Goal: Task Accomplishment & Management: Complete application form

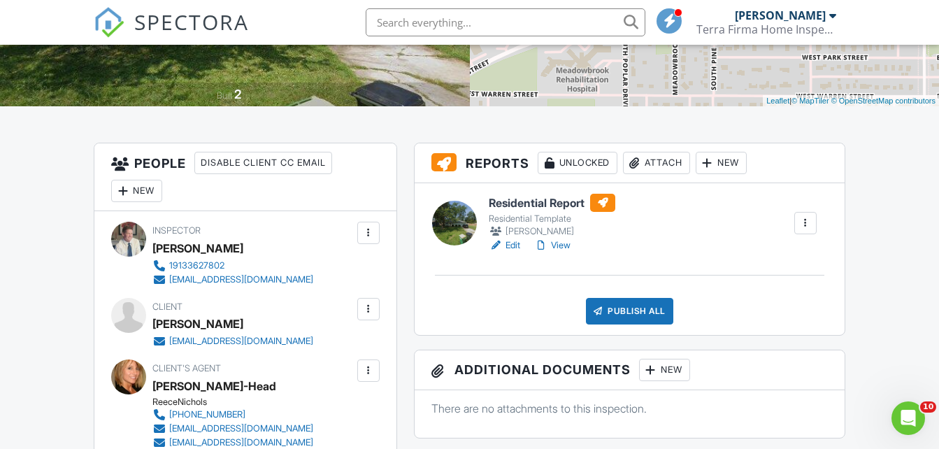
scroll to position [280, 0]
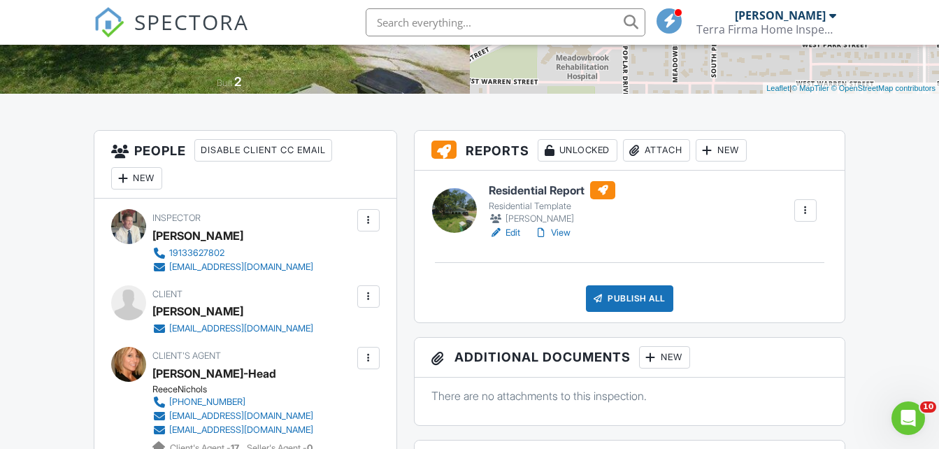
click at [514, 236] on link "Edit" at bounding box center [504, 233] width 31 height 14
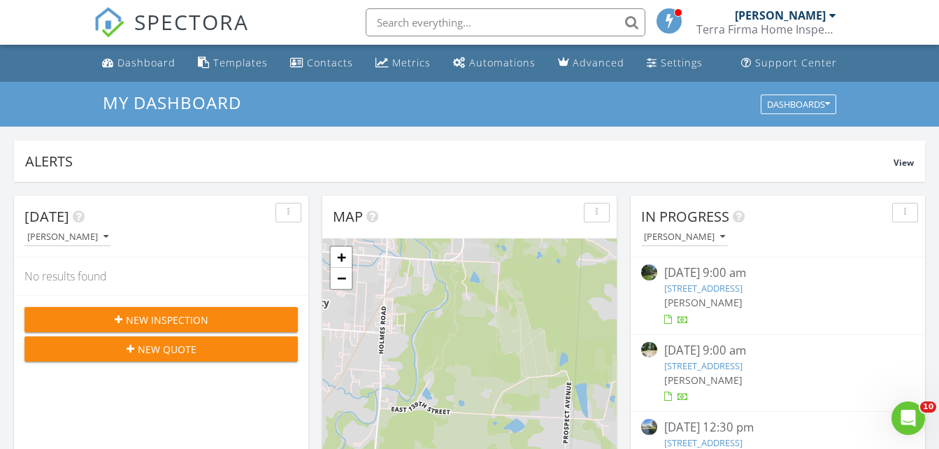
click at [686, 286] on link "118 N. Pine St , Gardner, KS 66030" at bounding box center [703, 288] width 78 height 13
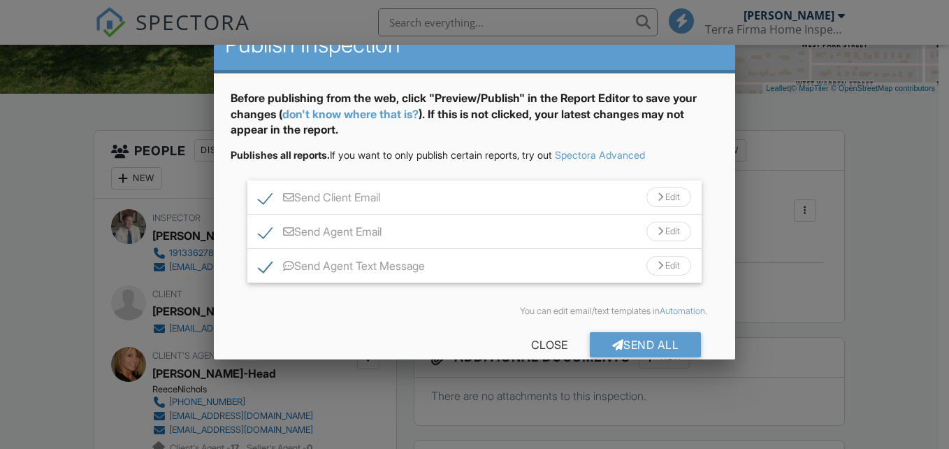
scroll to position [50, 0]
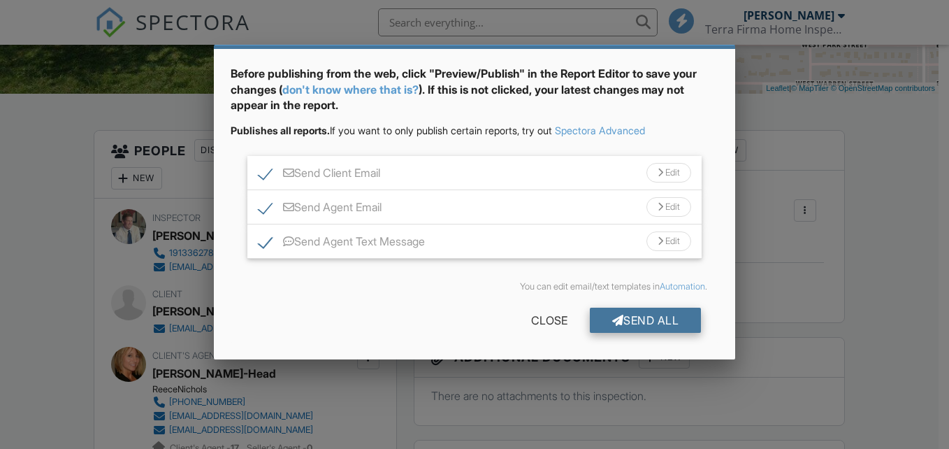
click at [635, 317] on div "Send All" at bounding box center [646, 319] width 112 height 25
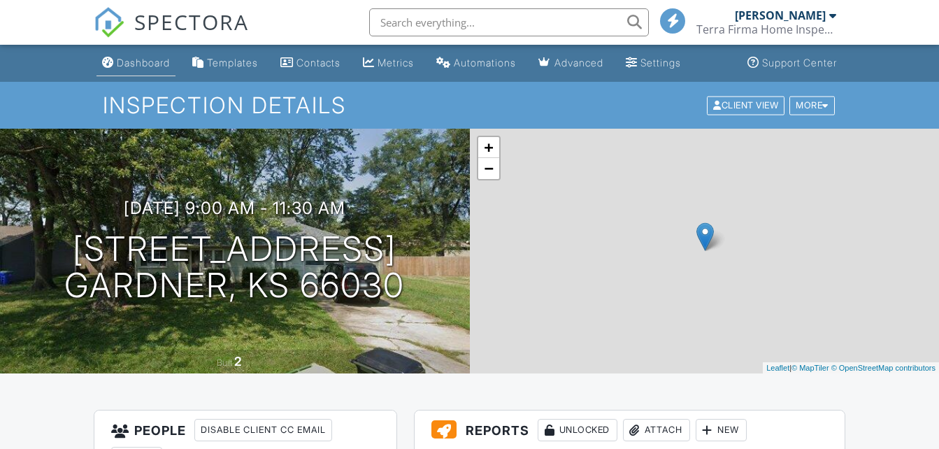
drag, startPoint x: 0, startPoint y: 0, endPoint x: 158, endPoint y: 65, distance: 170.8
click at [158, 65] on div "Dashboard" at bounding box center [143, 63] width 53 height 12
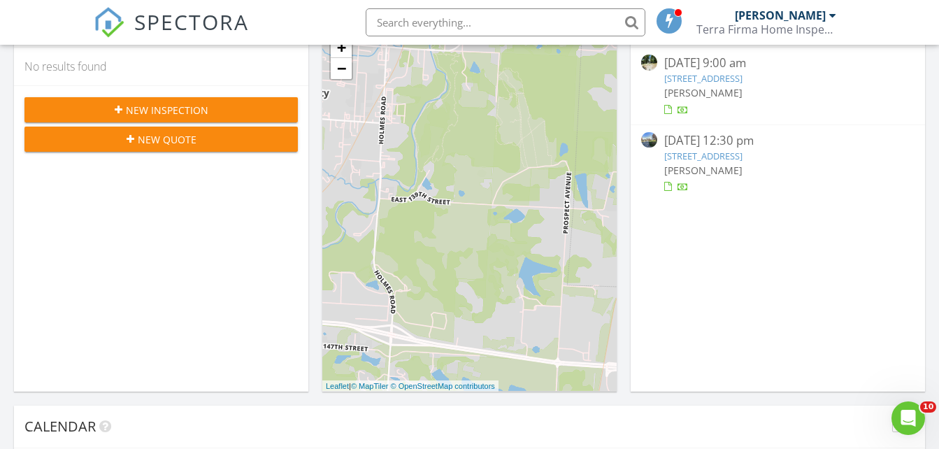
click at [772, 171] on div "08/27/25 12:30 pm 21830 155th St, Basehor, KS 66007 Steven Caulfield" at bounding box center [777, 163] width 294 height 76
click at [702, 159] on link "21830 155th St, Basehor, KS 66007" at bounding box center [703, 156] width 78 height 13
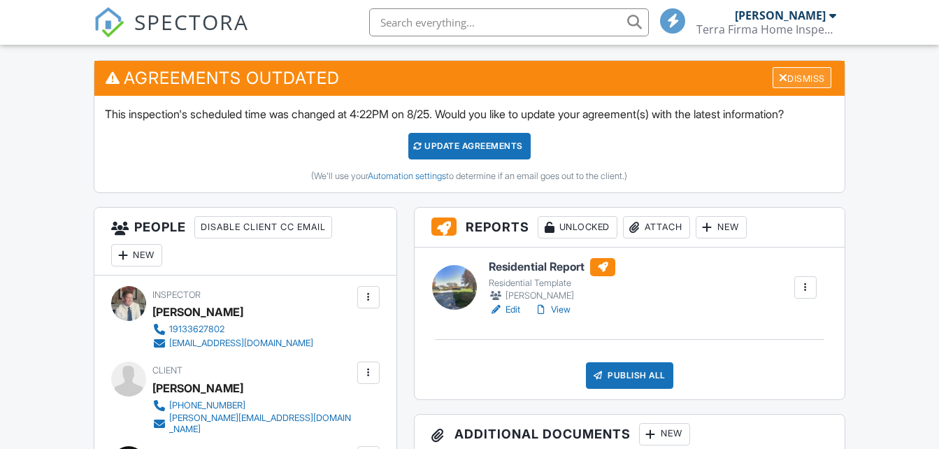
click at [816, 80] on div "Dismiss" at bounding box center [801, 78] width 59 height 22
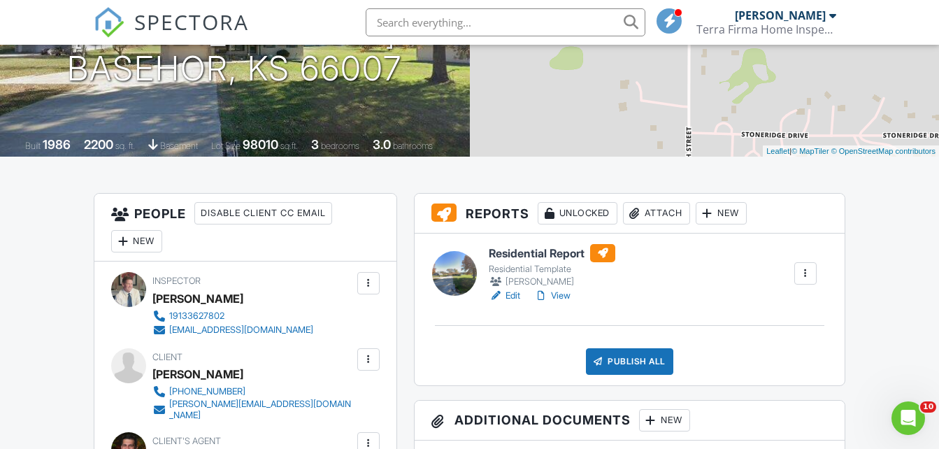
scroll to position [210, 0]
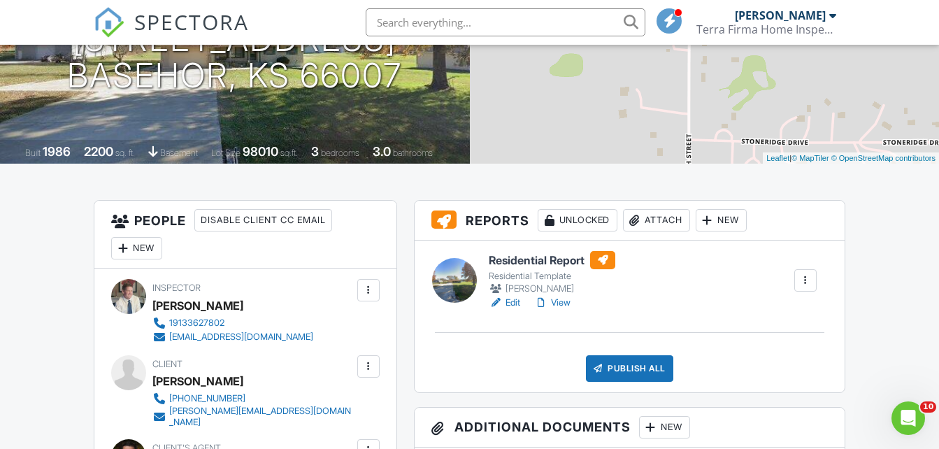
click at [514, 303] on link "Edit" at bounding box center [504, 303] width 31 height 14
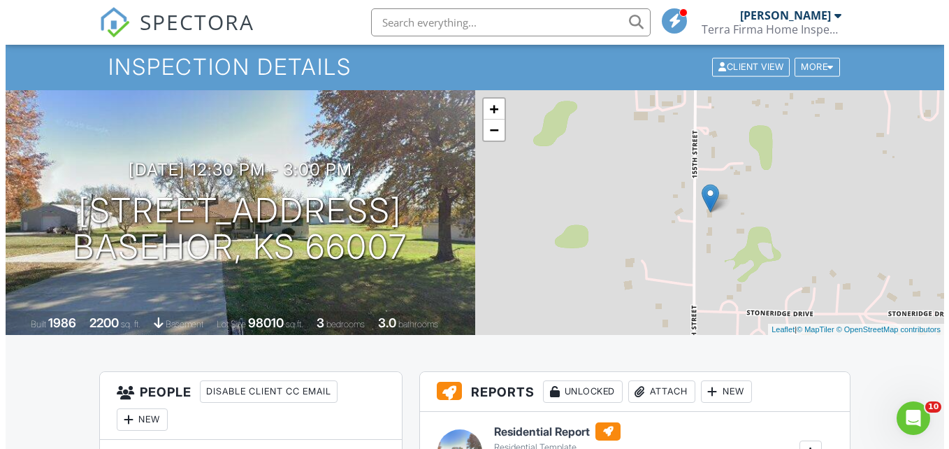
scroll to position [210, 0]
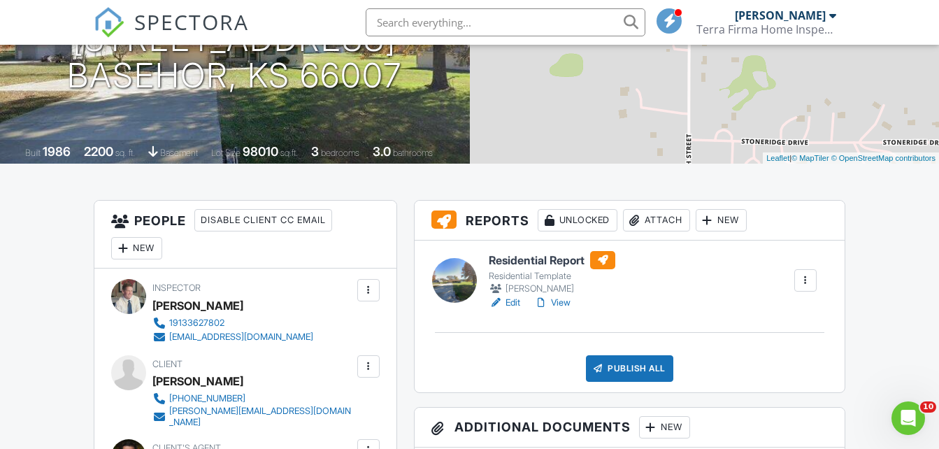
click at [663, 221] on div "Attach" at bounding box center [656, 220] width 67 height 22
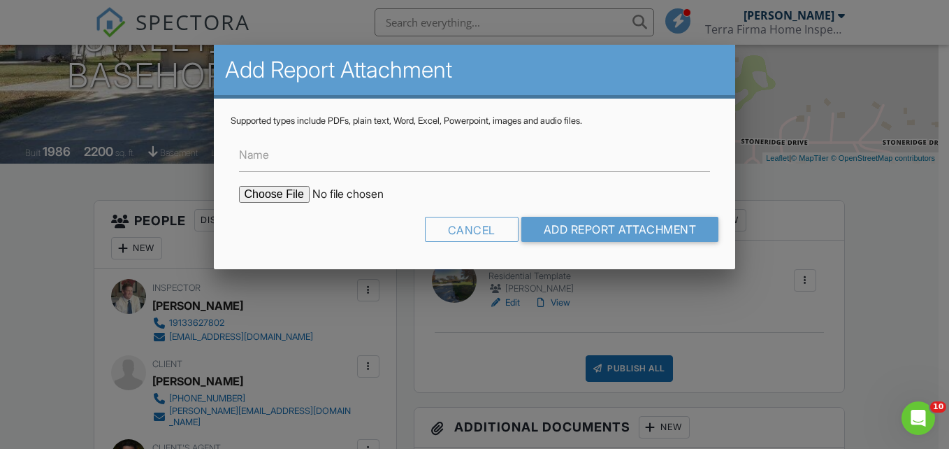
click at [291, 200] on input "file" at bounding box center [358, 194] width 238 height 17
type input "C:\fakepath\082725-Benson termite.pdf"
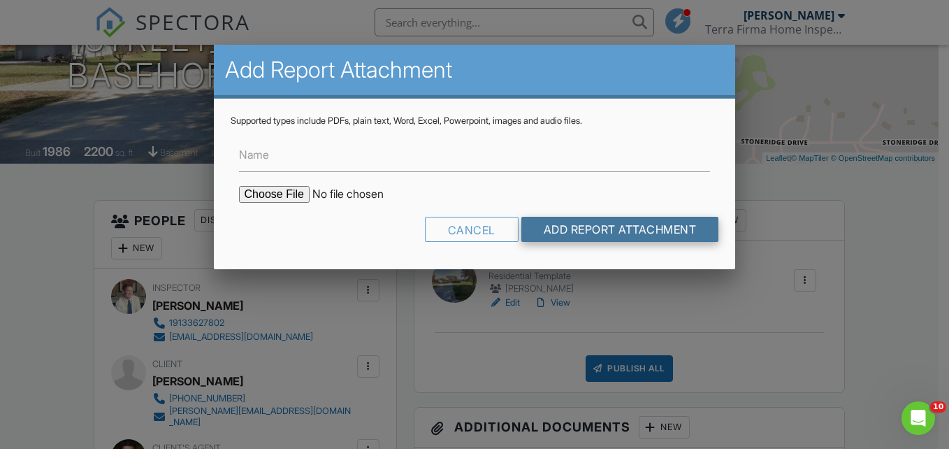
click at [618, 238] on input "Add Report Attachment" at bounding box center [620, 229] width 198 height 25
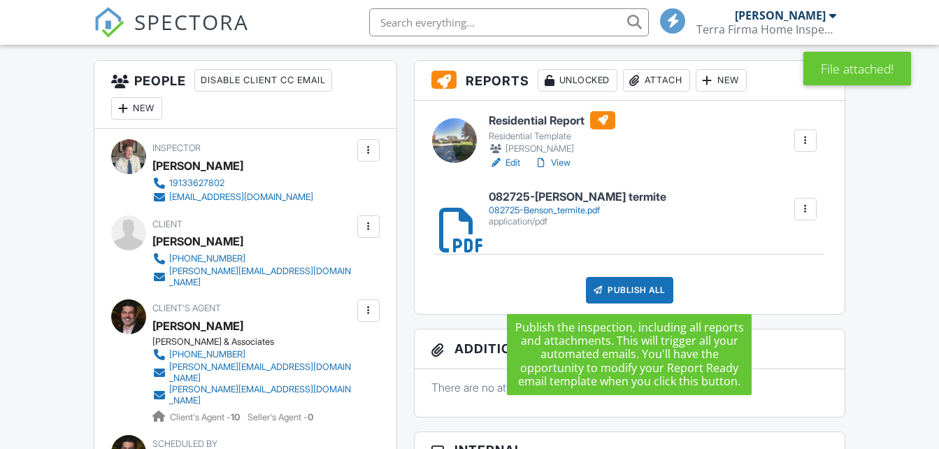
click at [627, 294] on div "Publish All" at bounding box center [629, 290] width 87 height 27
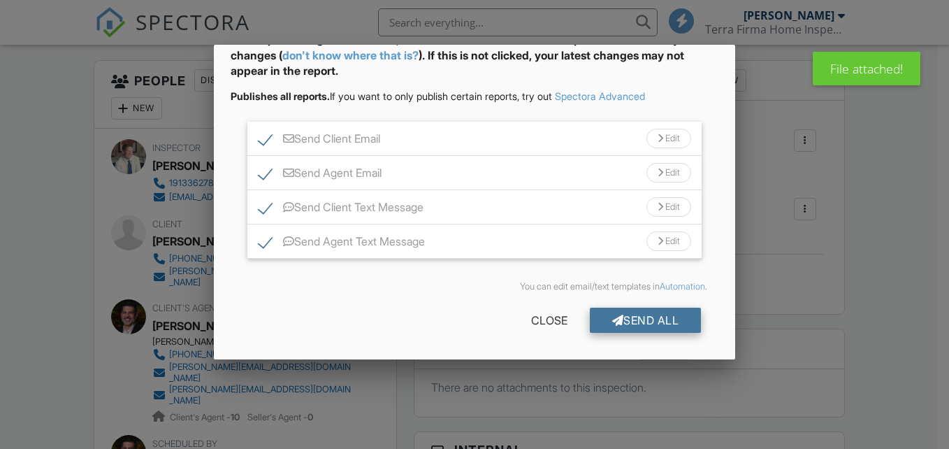
click at [611, 326] on div "Send All" at bounding box center [646, 319] width 112 height 25
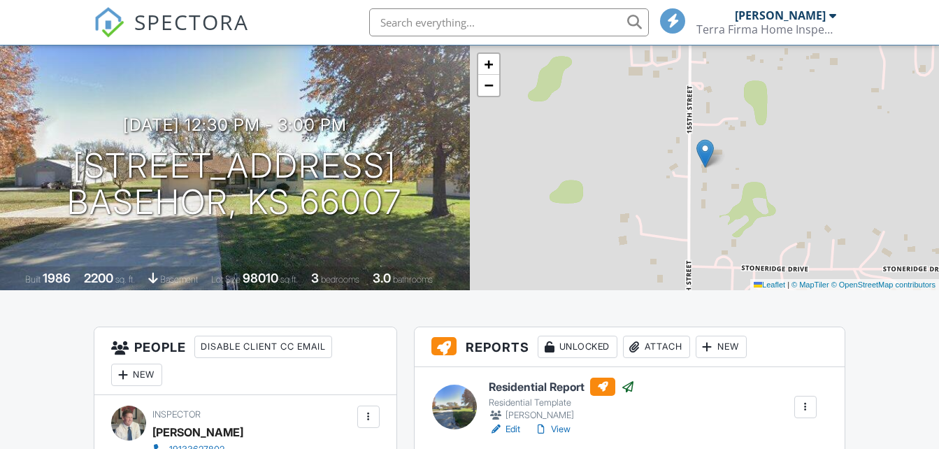
scroll to position [69, 0]
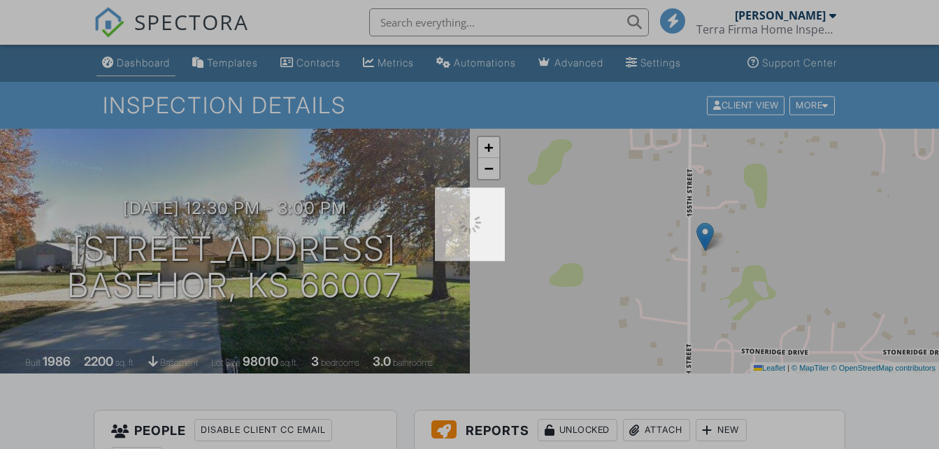
scroll to position [0, 0]
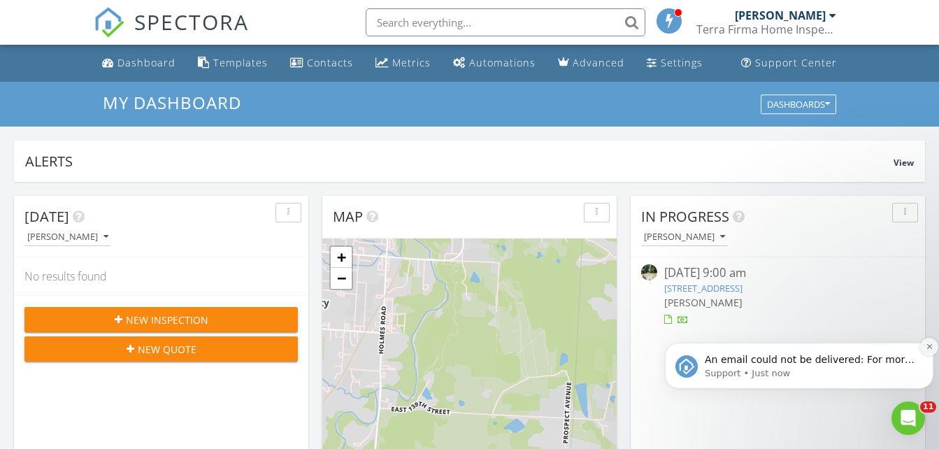
click at [929, 345] on icon "Dismiss notification" at bounding box center [929, 346] width 8 height 8
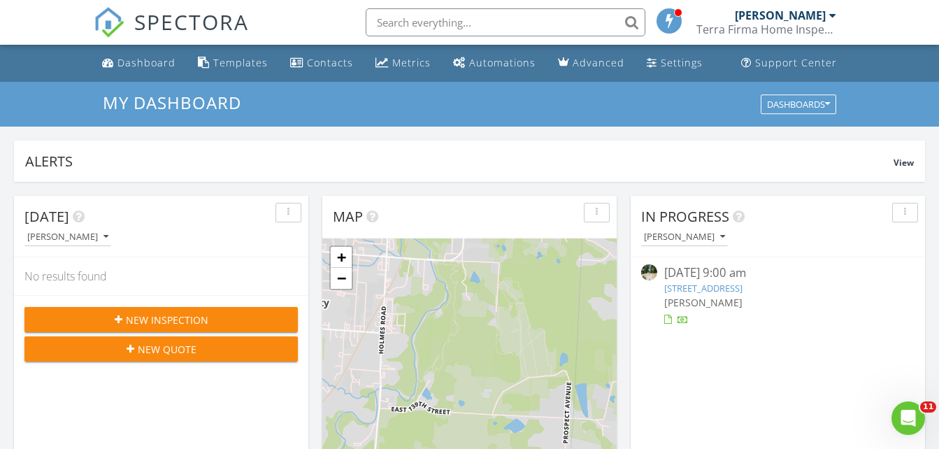
click at [737, 290] on link "[STREET_ADDRESS]" at bounding box center [703, 288] width 78 height 13
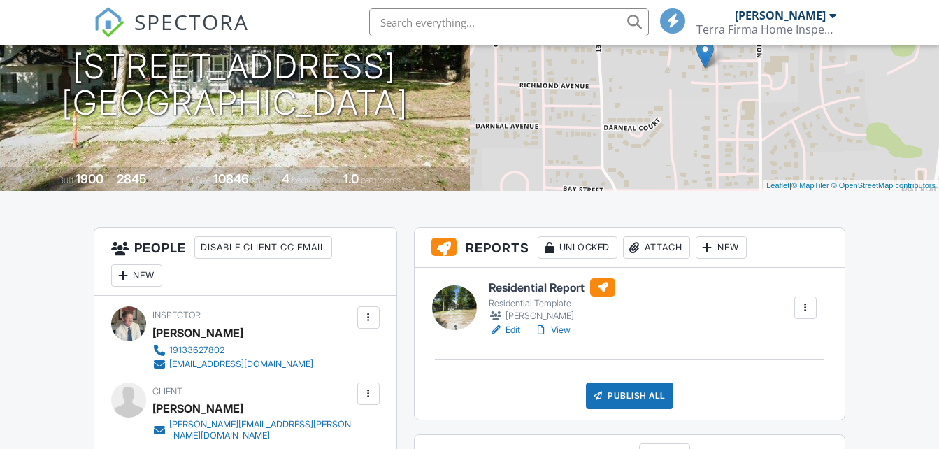
scroll to position [210, 0]
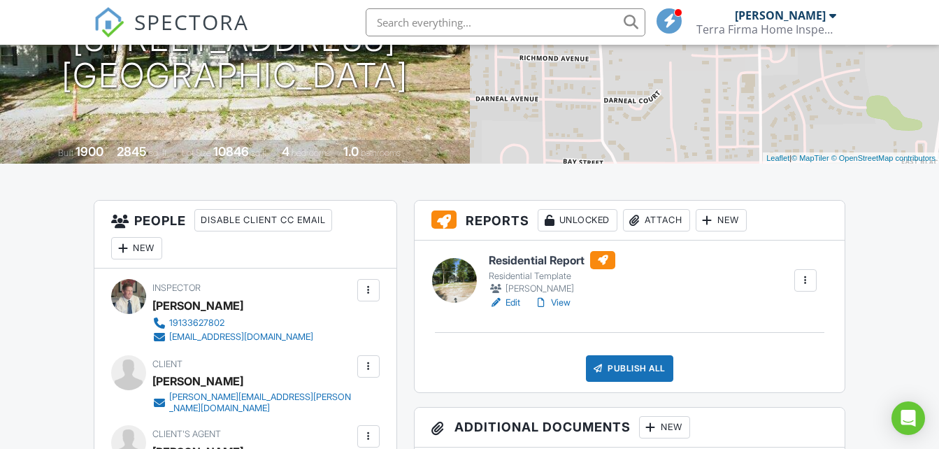
click at [519, 303] on link "Edit" at bounding box center [504, 303] width 31 height 14
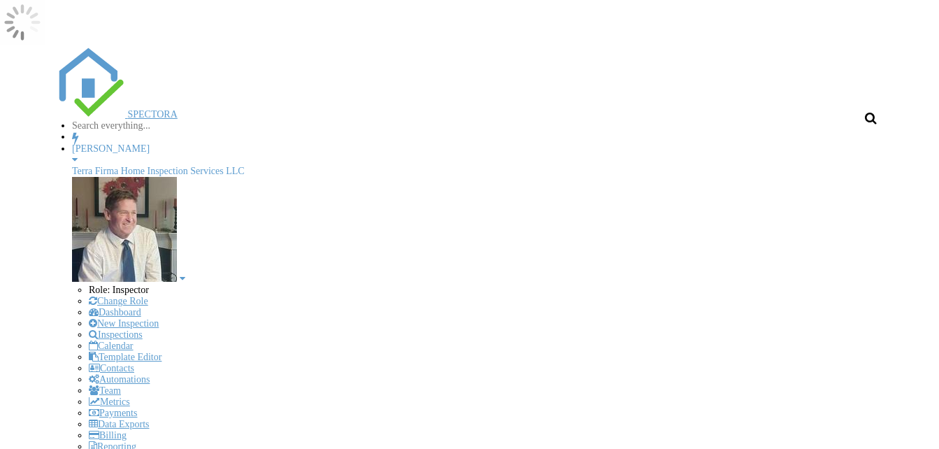
scroll to position [1294, 960]
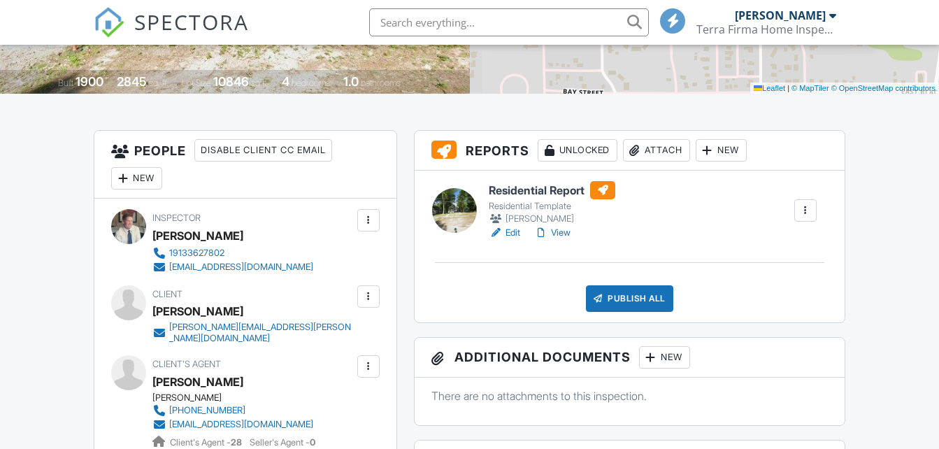
scroll to position [280, 0]
click at [512, 236] on link "Edit" at bounding box center [504, 233] width 31 height 14
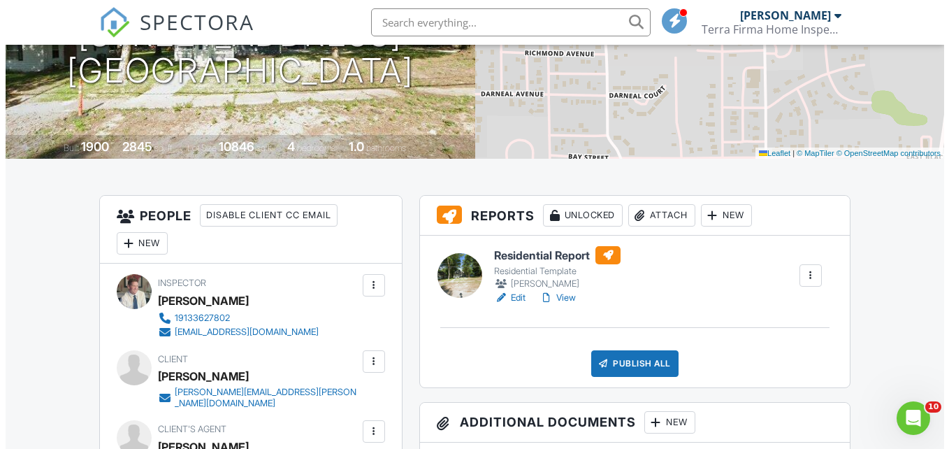
scroll to position [210, 0]
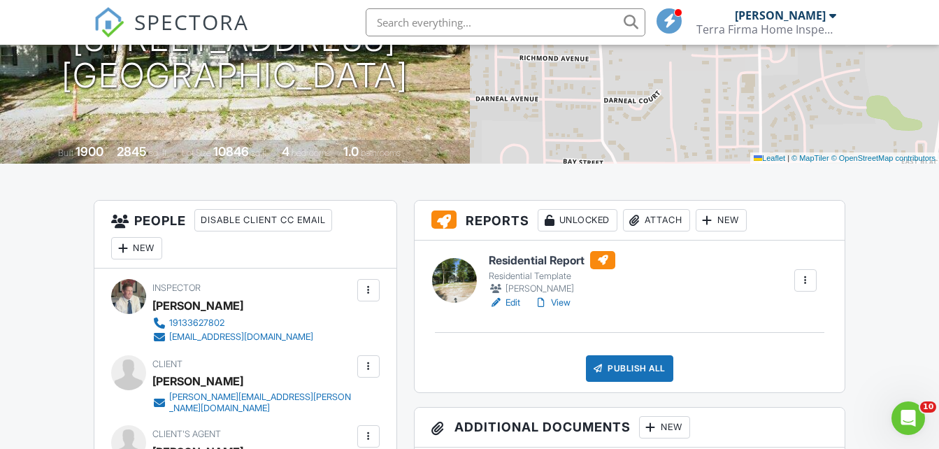
click at [665, 217] on div "Attach" at bounding box center [656, 220] width 67 height 22
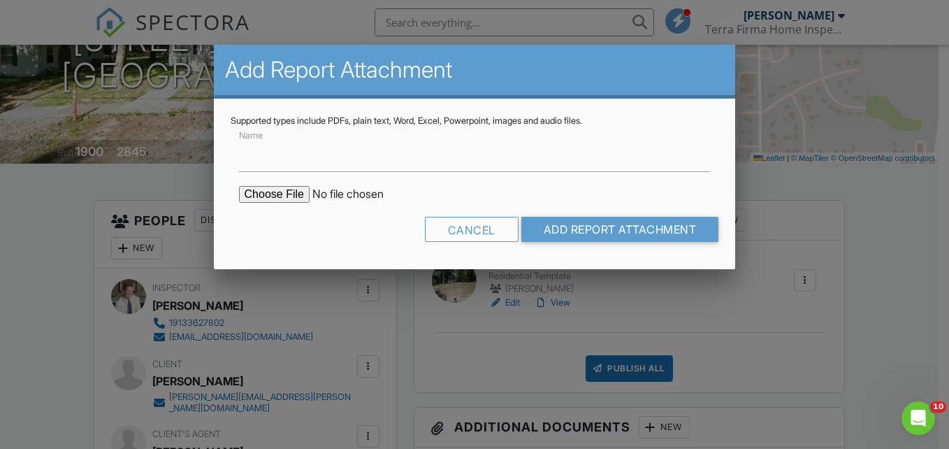
click at [291, 195] on input "file" at bounding box center [358, 194] width 238 height 17
type input "C:\fakepath\082725-Stevens termite.pdf"
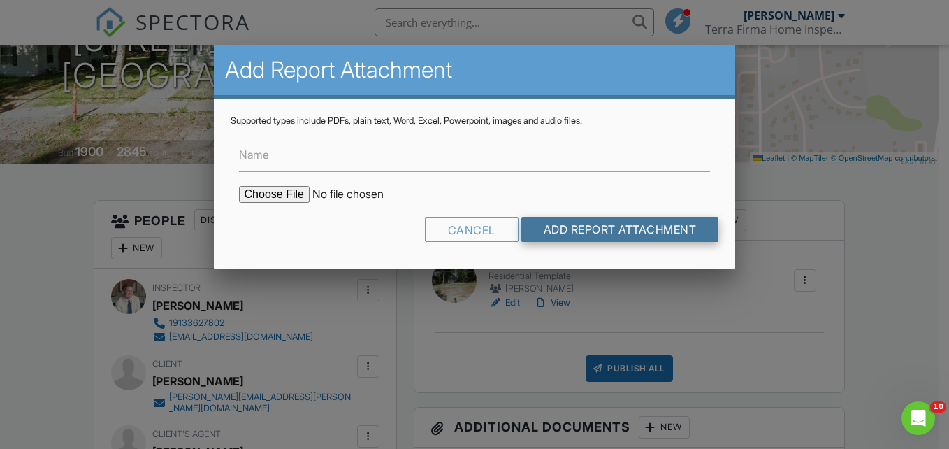
click at [637, 235] on input "Add Report Attachment" at bounding box center [620, 229] width 198 height 25
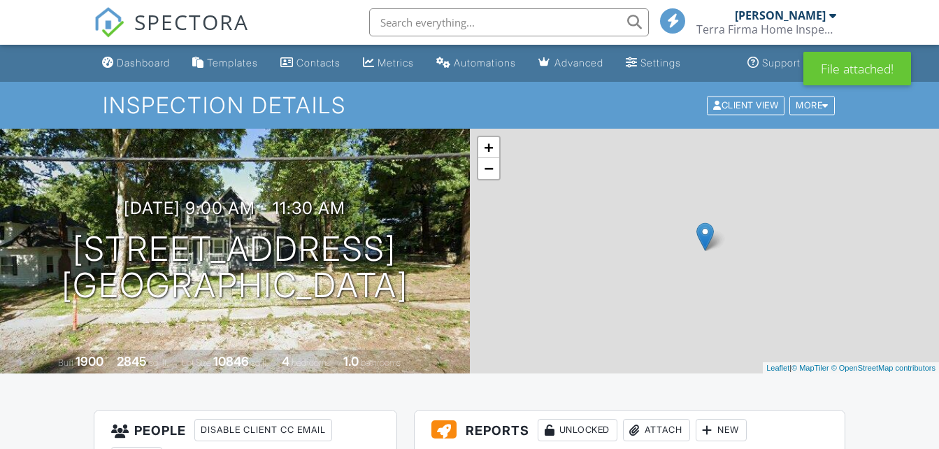
scroll to position [210, 0]
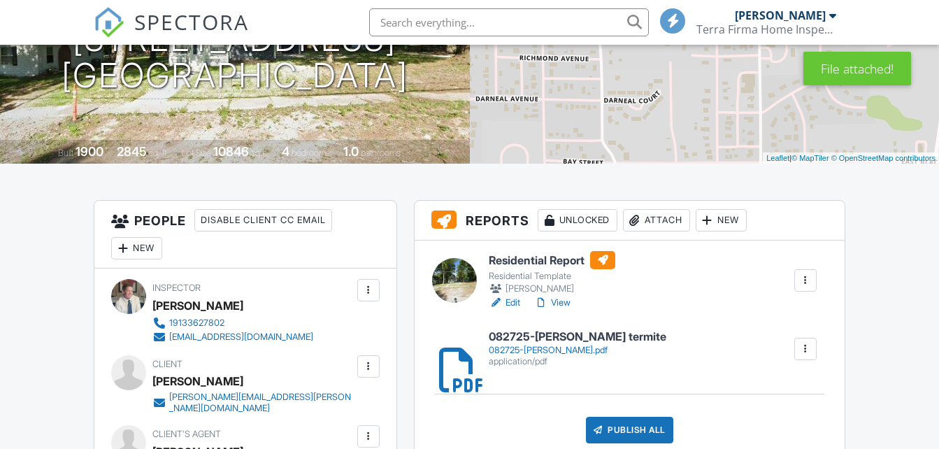
click at [627, 428] on div "Publish All" at bounding box center [629, 430] width 87 height 27
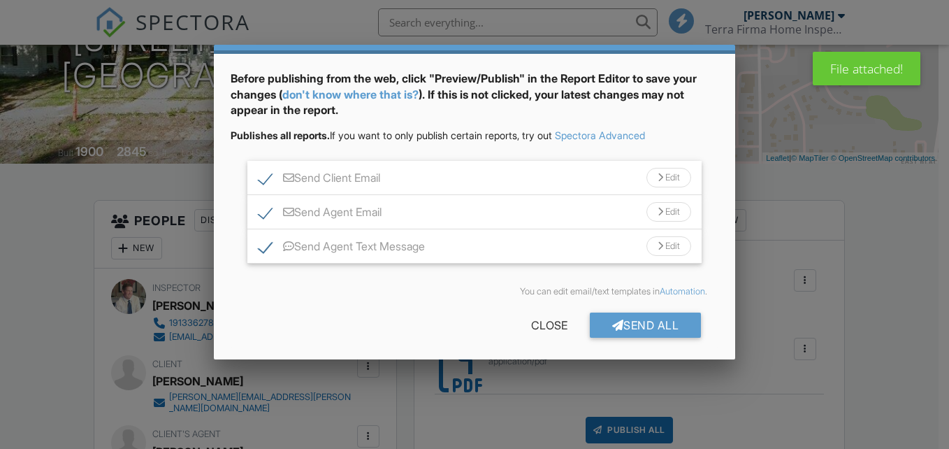
scroll to position [50, 0]
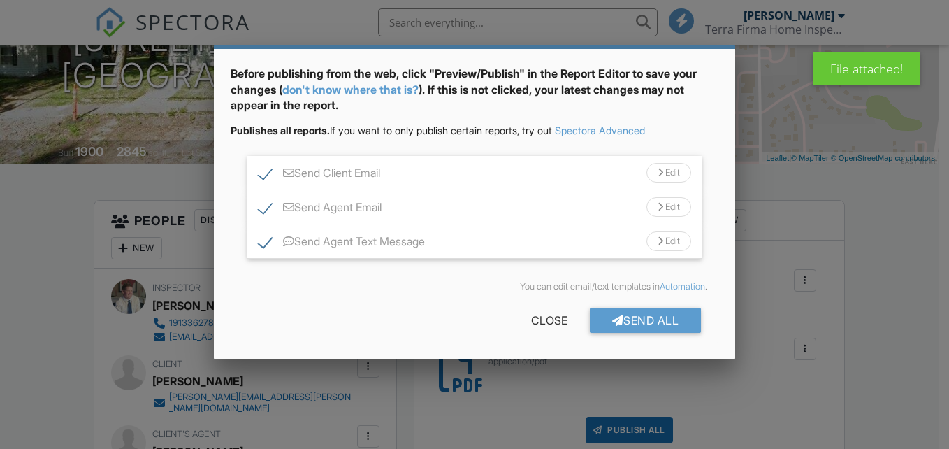
click at [624, 323] on div "Send All" at bounding box center [646, 319] width 112 height 25
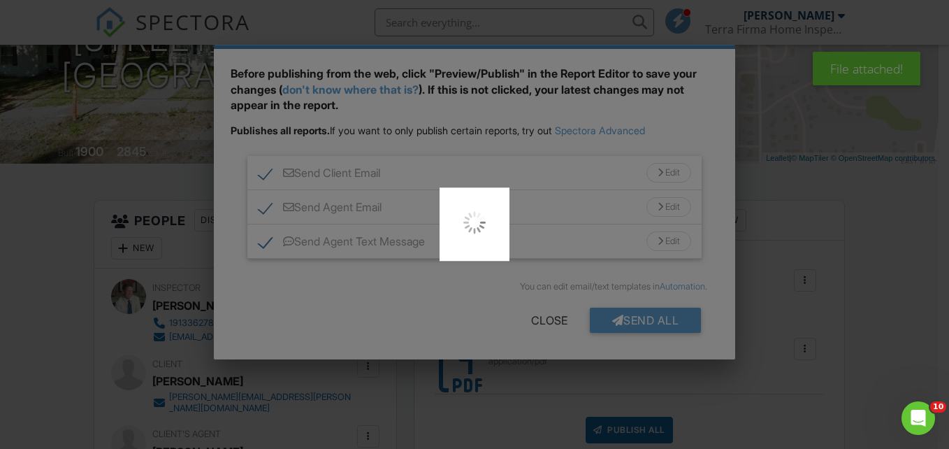
scroll to position [0, 0]
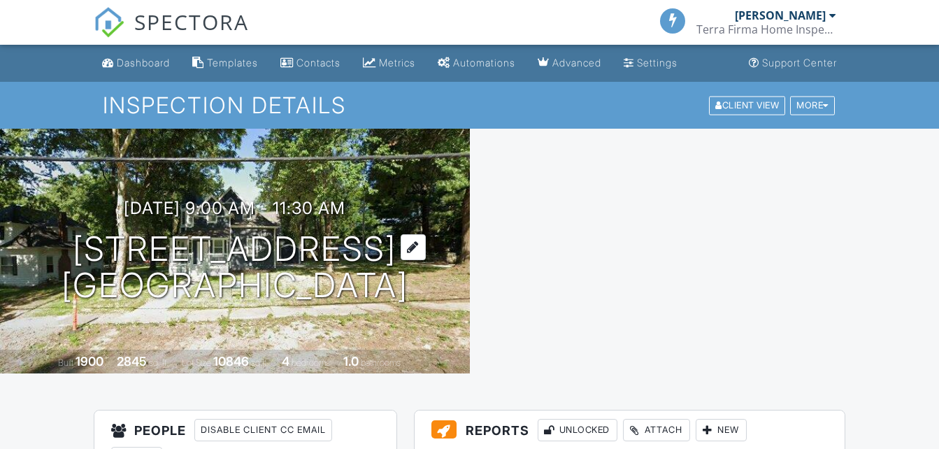
click at [157, 231] on h1 "602 N College St Richmond, MO 64085" at bounding box center [234, 268] width 347 height 74
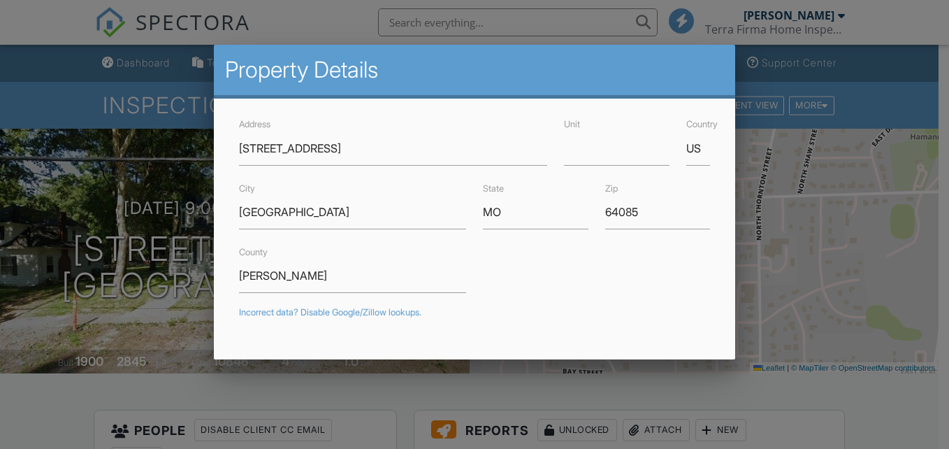
click at [147, 58] on div at bounding box center [474, 210] width 949 height 561
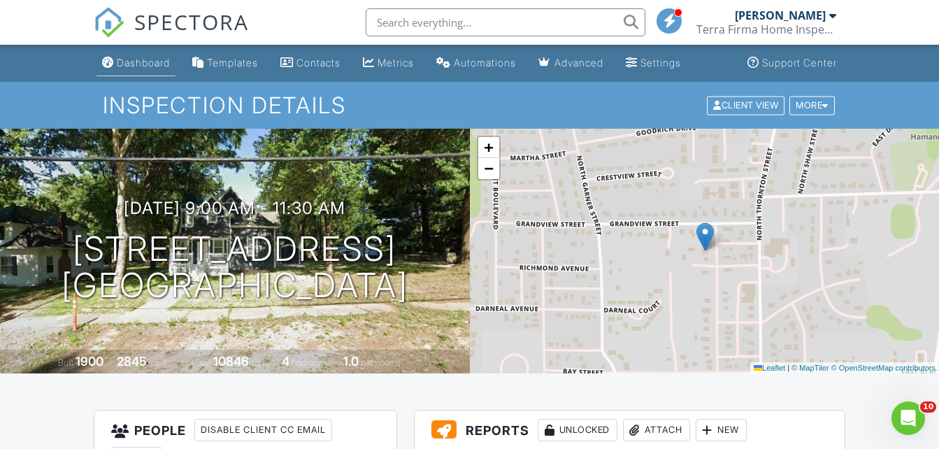
click at [148, 68] on div "Dashboard" at bounding box center [143, 63] width 53 height 12
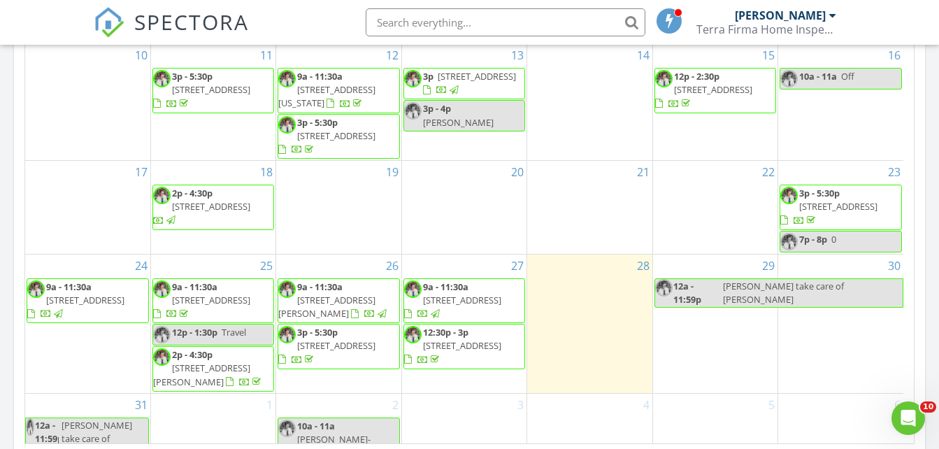
scroll to position [131, 0]
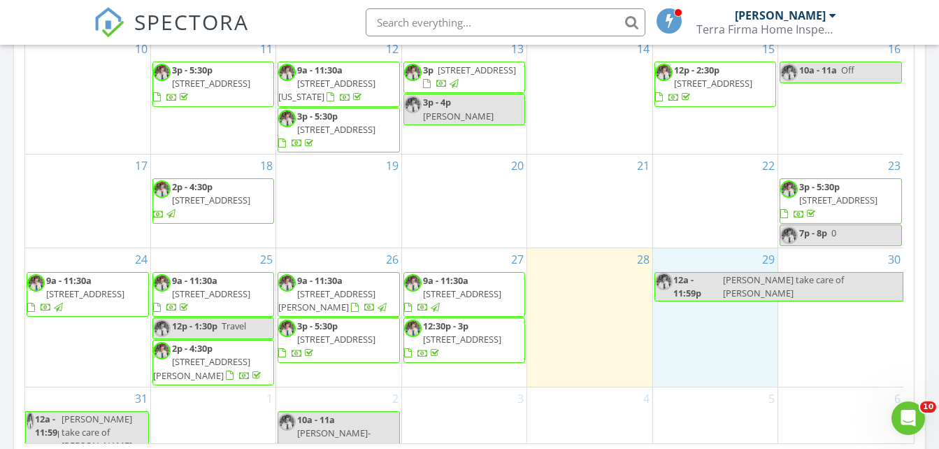
click at [694, 314] on div "29 12a - 11:59p [PERSON_NAME] take care of [PERSON_NAME]" at bounding box center [715, 317] width 124 height 138
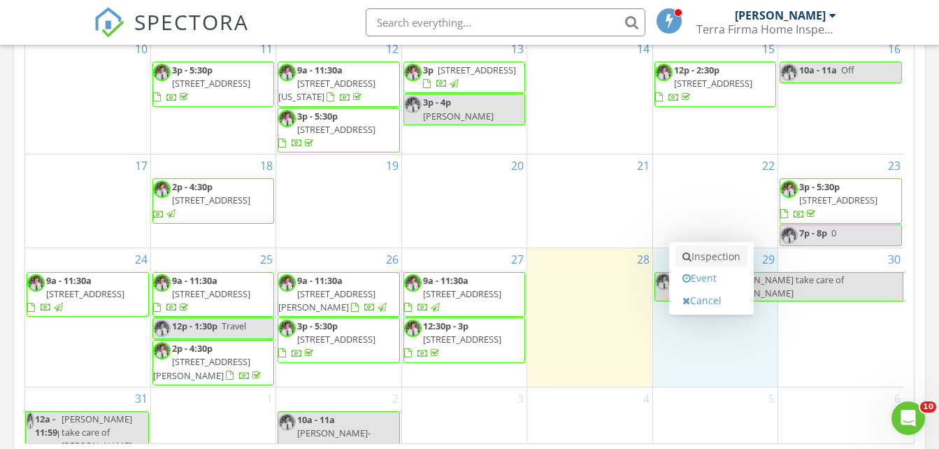
click at [714, 256] on link "Inspection" at bounding box center [711, 256] width 72 height 22
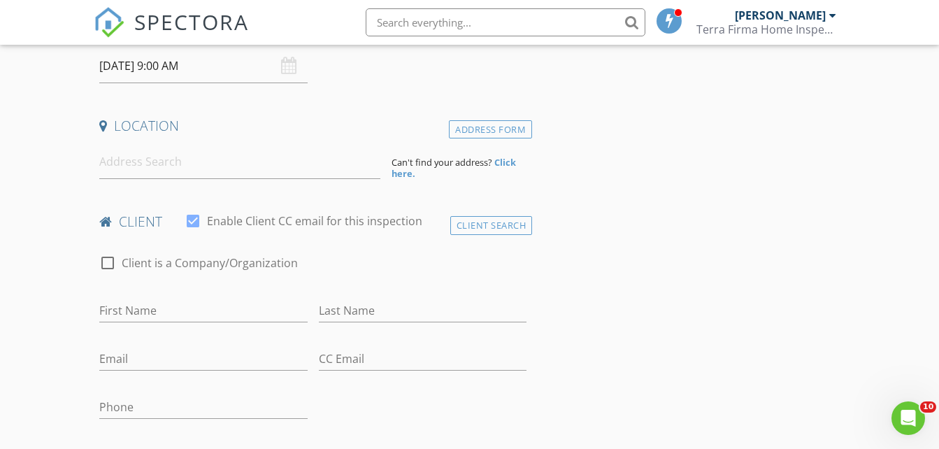
scroll to position [280, 0]
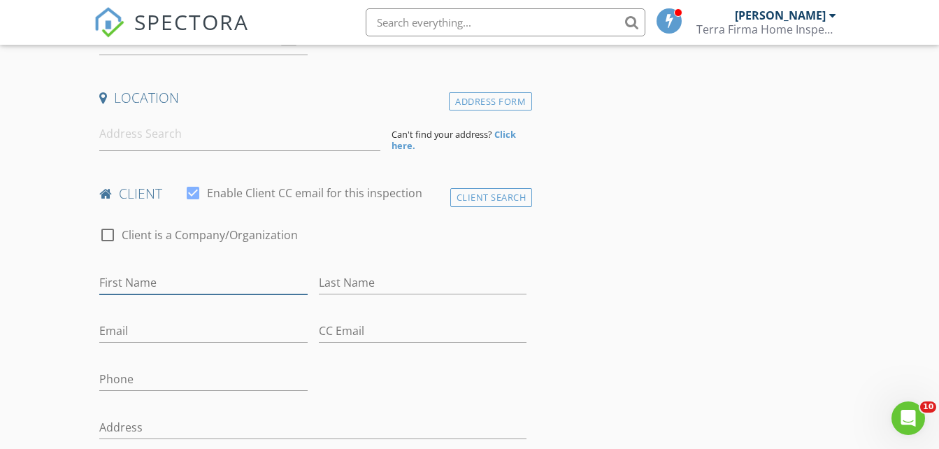
click at [146, 274] on input "First Name" at bounding box center [203, 282] width 208 height 23
type input "Nicole"
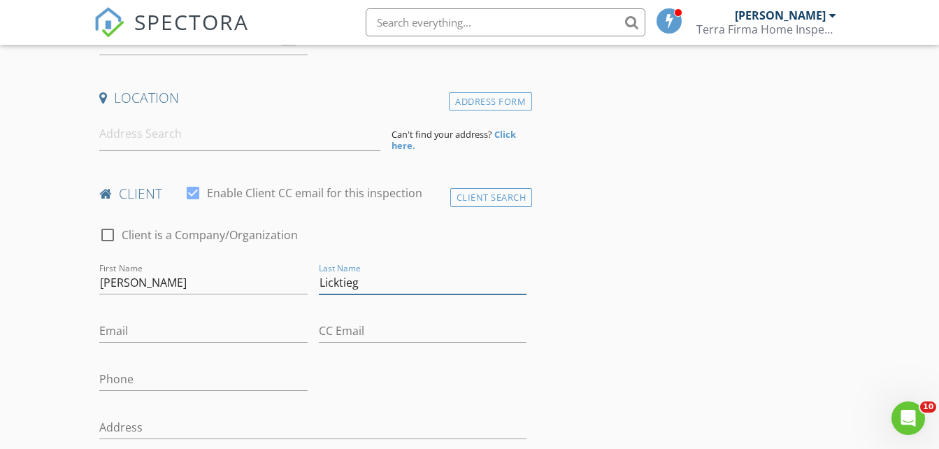
type input "Licktieg"
click at [153, 335] on input "Email" at bounding box center [203, 330] width 208 height 23
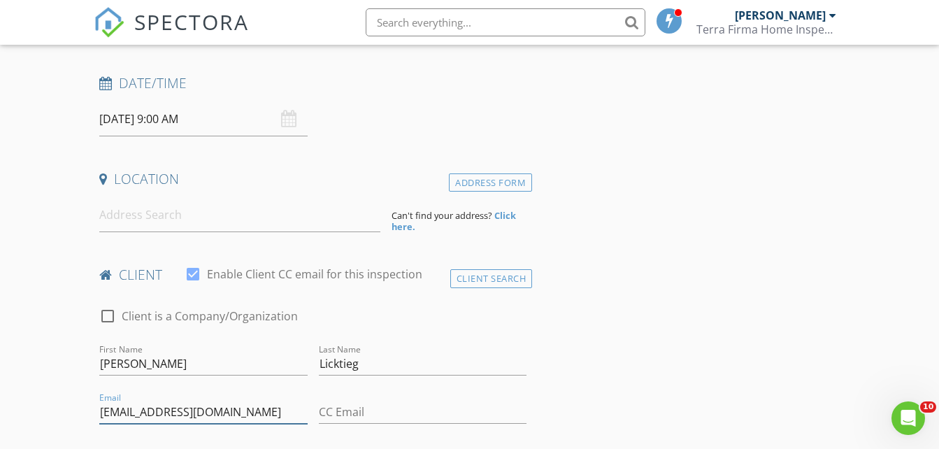
scroll to position [70, 0]
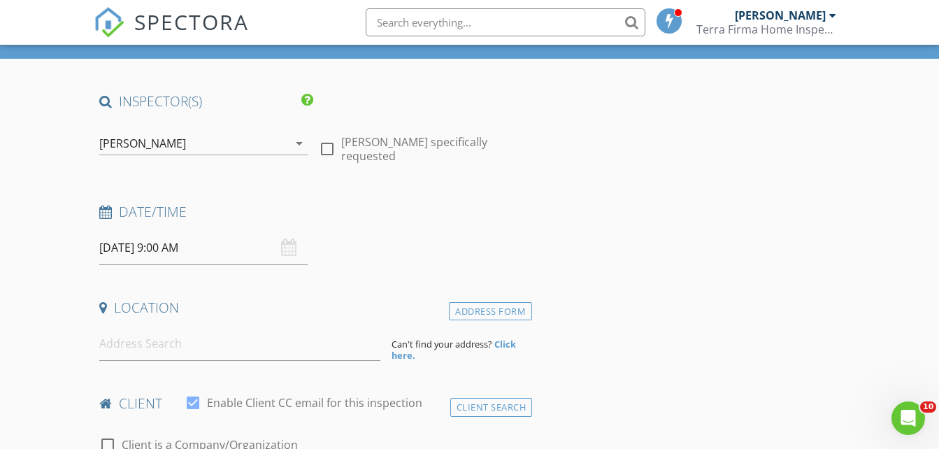
type input "nicolelickteig@outlook.com"
click at [128, 354] on input at bounding box center [239, 343] width 281 height 34
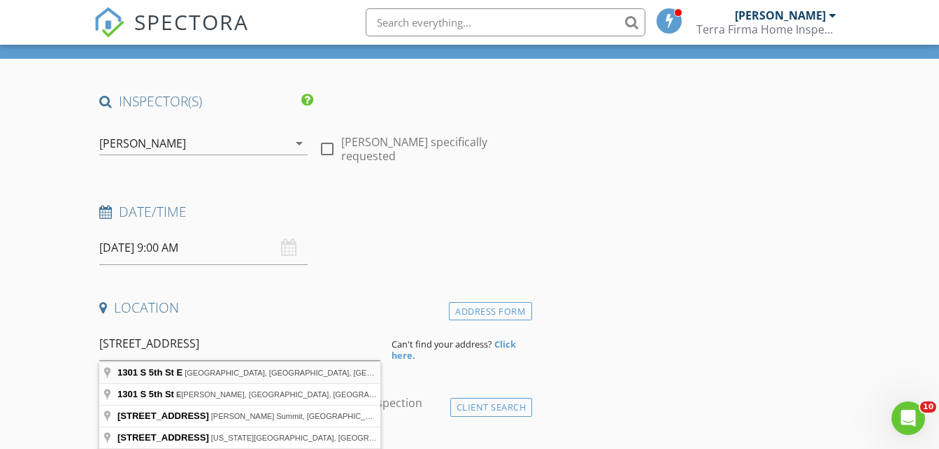
type input "1301 S 5th St E, Louisburg, KS, USA"
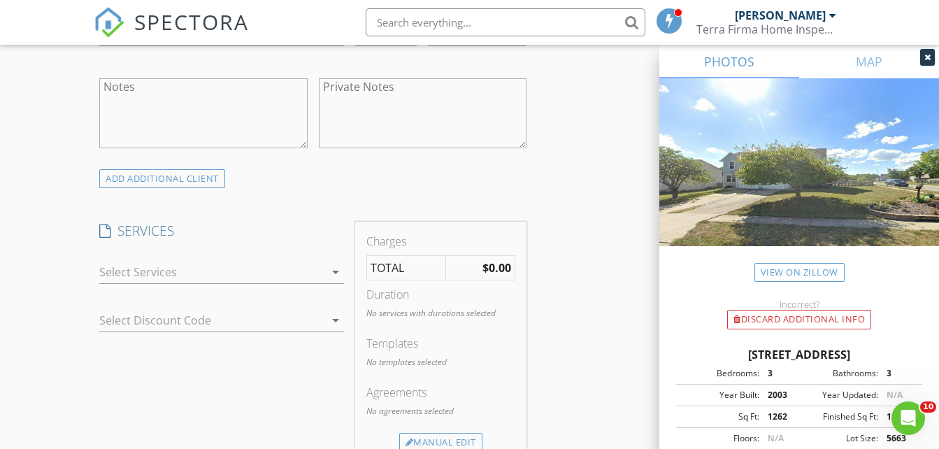
scroll to position [1048, 0]
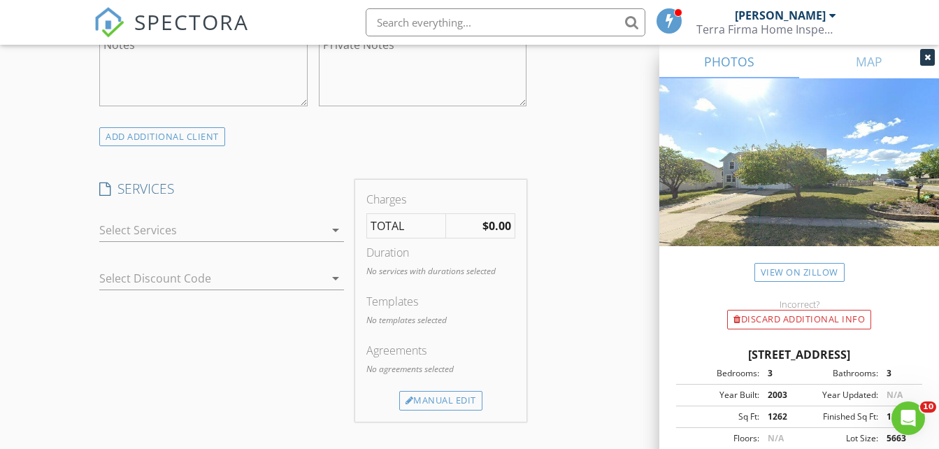
click at [335, 238] on icon "arrow_drop_down" at bounding box center [335, 230] width 17 height 17
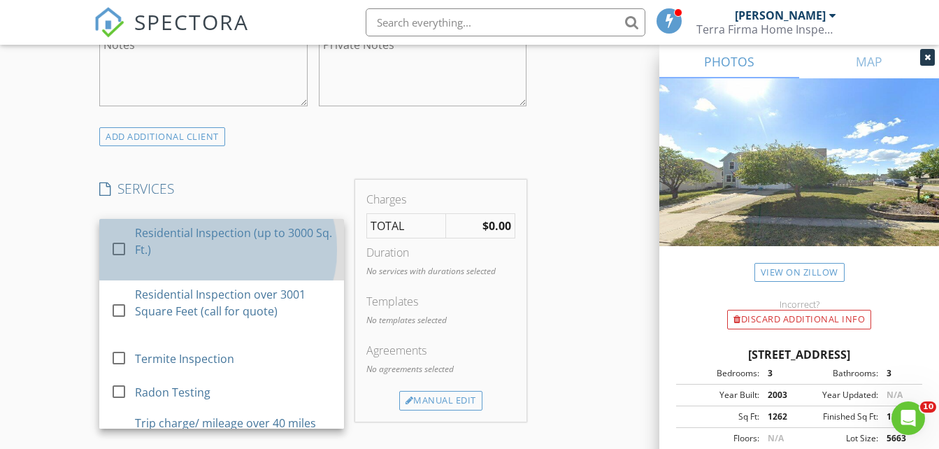
click at [193, 258] on div "Residential Inspection (up to 3000 Sq. Ft.)" at bounding box center [234, 241] width 198 height 34
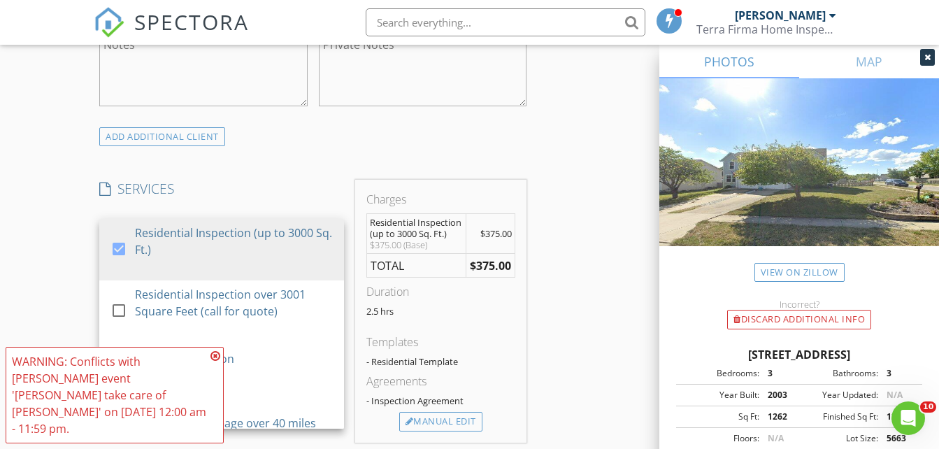
click at [217, 361] on icon at bounding box center [215, 355] width 10 height 11
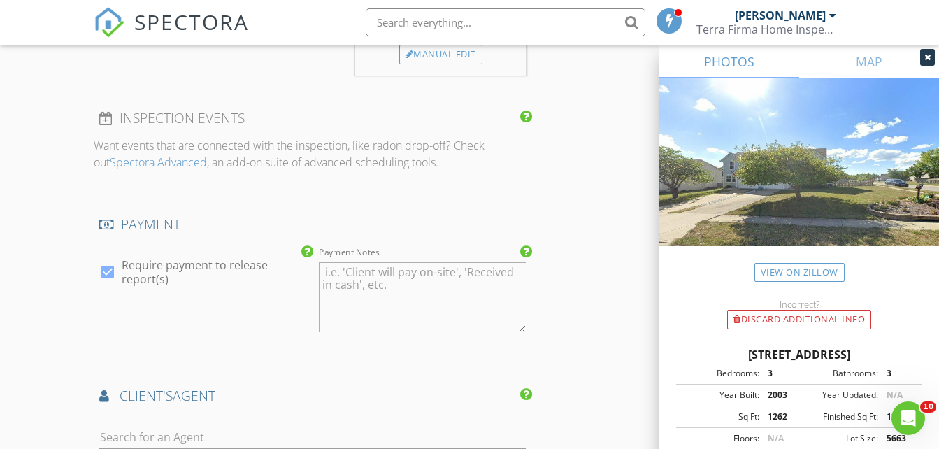
scroll to position [1677, 0]
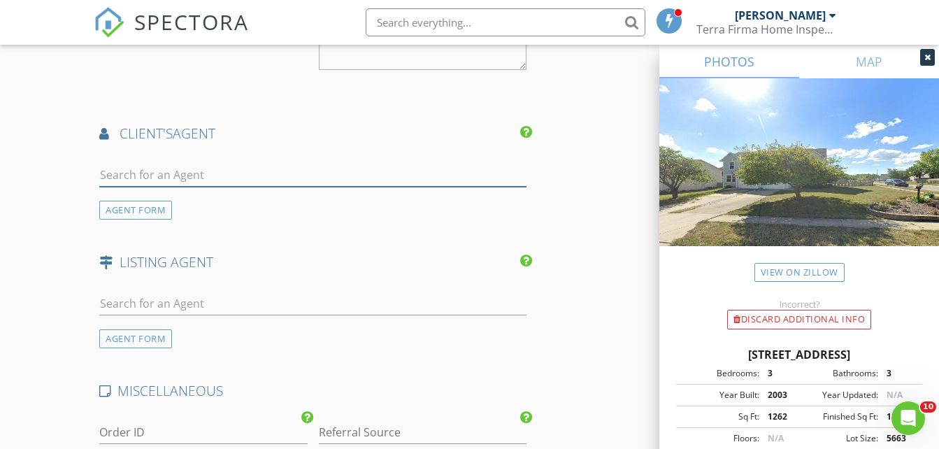
click at [186, 187] on input "text" at bounding box center [312, 175] width 427 height 23
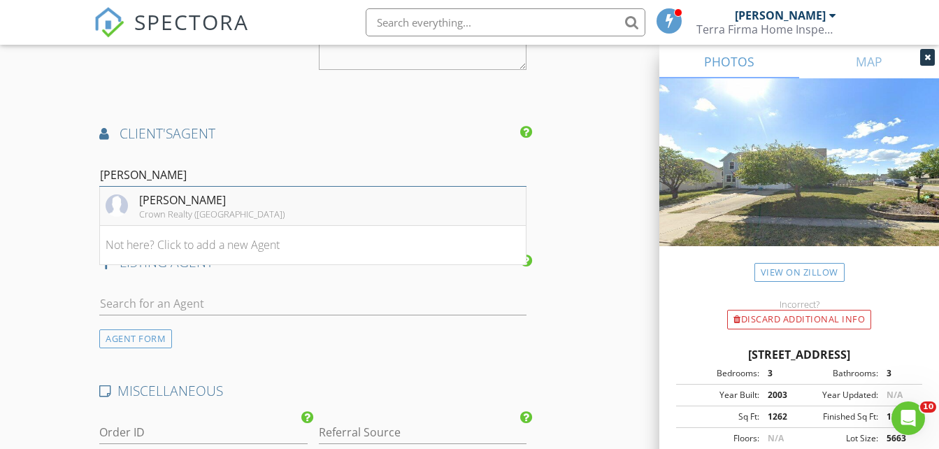
type input "cathy"
click at [203, 208] on div "Cathy Pemberton" at bounding box center [211, 199] width 145 height 17
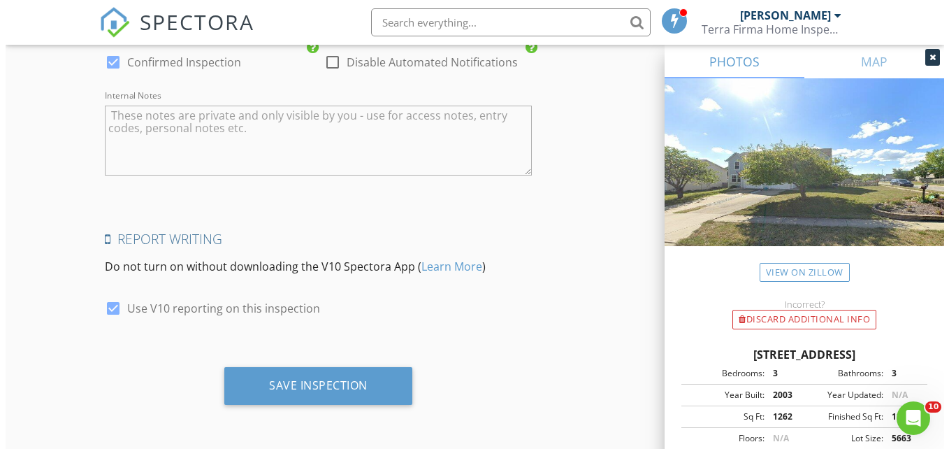
scroll to position [2523, 0]
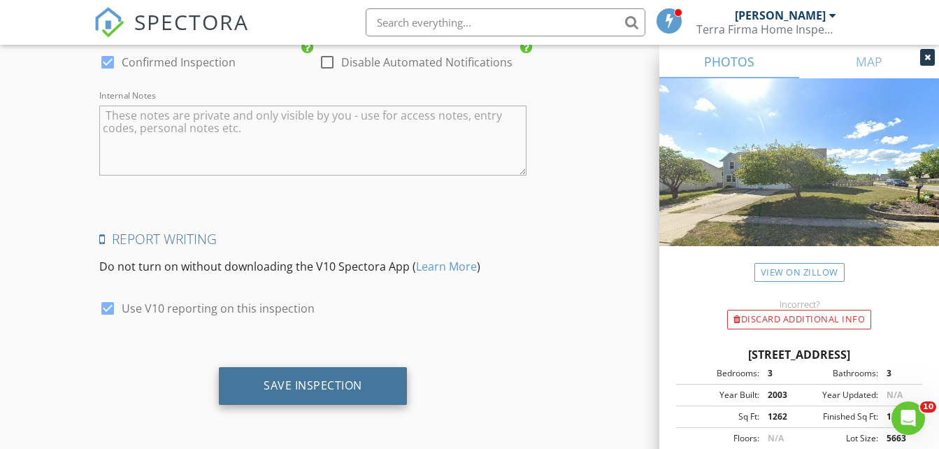
click at [356, 389] on div "Save Inspection" at bounding box center [312, 385] width 99 height 14
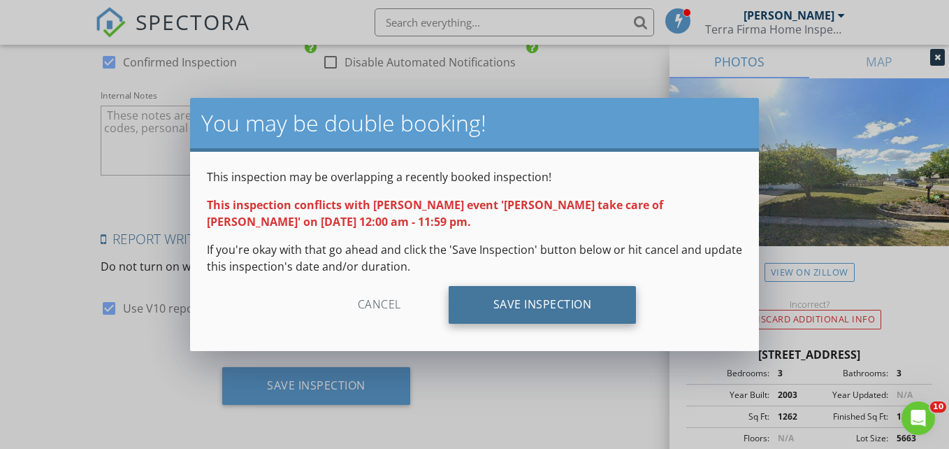
click at [551, 298] on div "Save Inspection" at bounding box center [543, 305] width 188 height 38
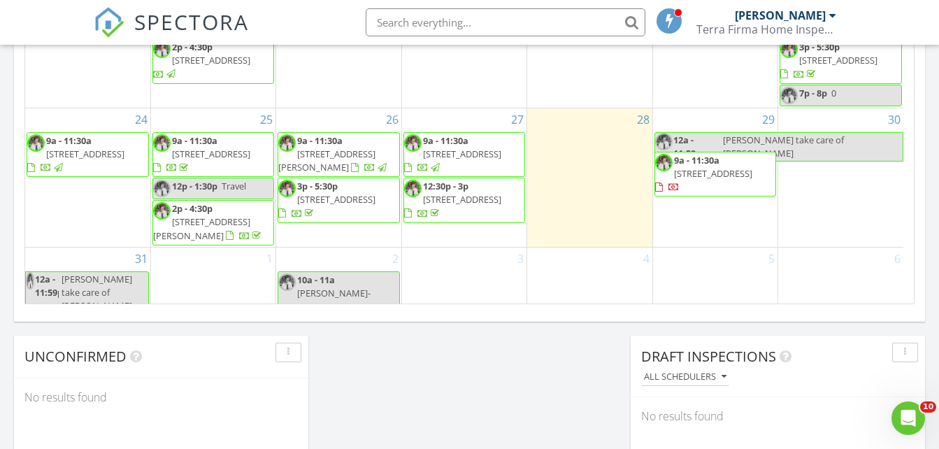
scroll to position [1048, 0]
